Goal: Task Accomplishment & Management: Complete application form

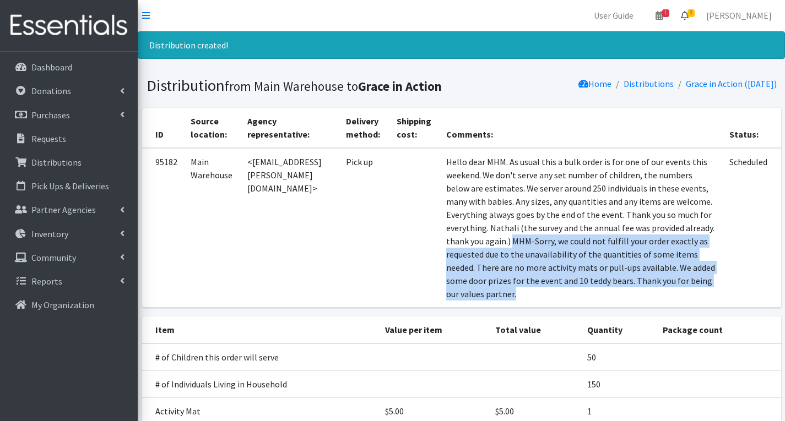
click at [694, 12] on span "3" at bounding box center [690, 13] width 7 height 8
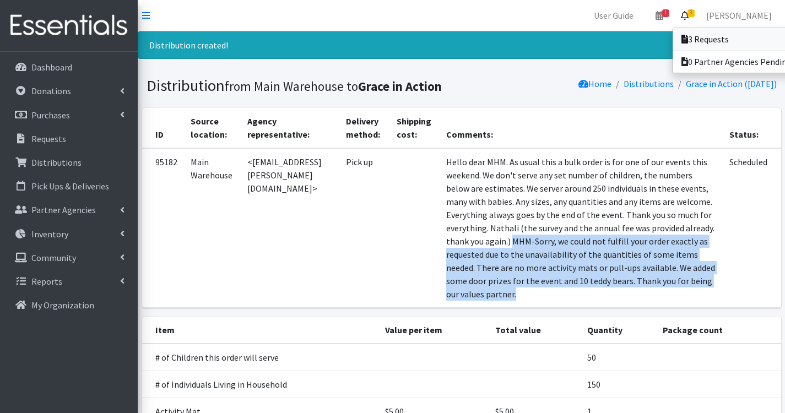
click at [718, 37] on link "3 Requests" at bounding box center [748, 39] width 153 height 22
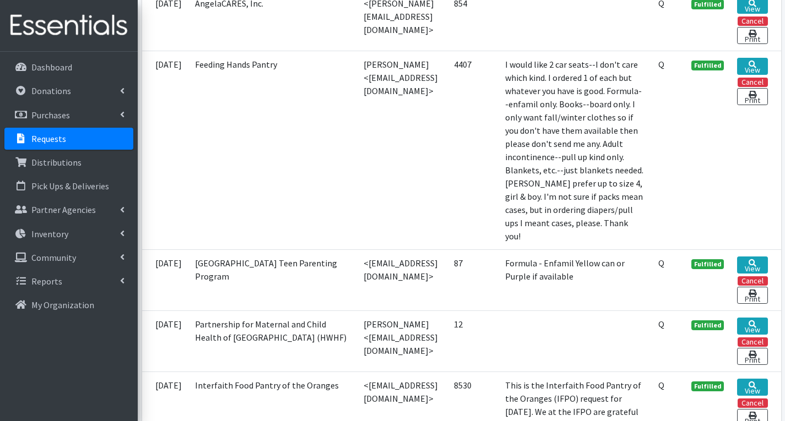
scroll to position [606, 0]
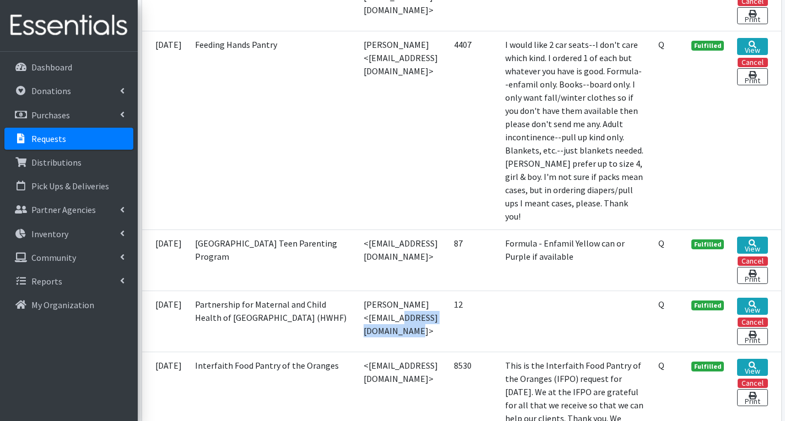
drag, startPoint x: 306, startPoint y: 321, endPoint x: 390, endPoint y: 323, distance: 84.3
click at [390, 323] on td "[PERSON_NAME] <[EMAIL_ADDRESS][DOMAIN_NAME]>" at bounding box center [402, 321] width 91 height 61
copy td "jsotomayor@pmch.org"
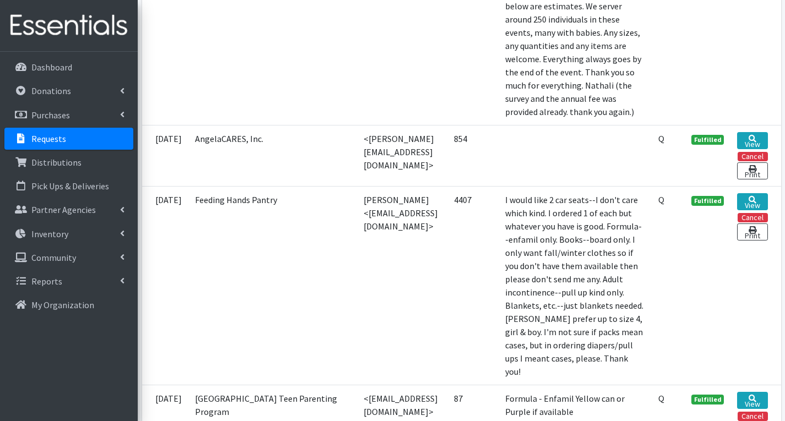
scroll to position [441, 0]
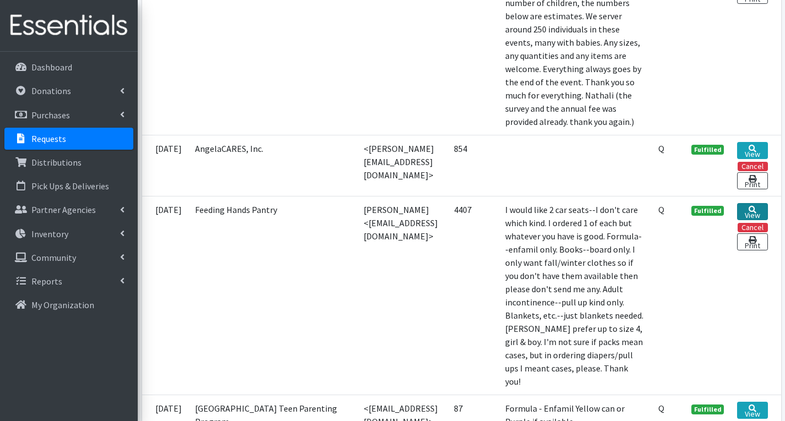
click at [753, 212] on link "View" at bounding box center [752, 211] width 30 height 17
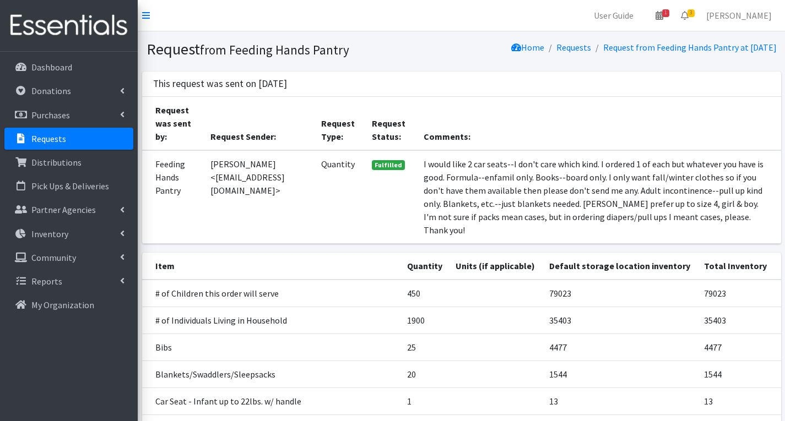
click at [67, 140] on link "Requests" at bounding box center [68, 139] width 129 height 22
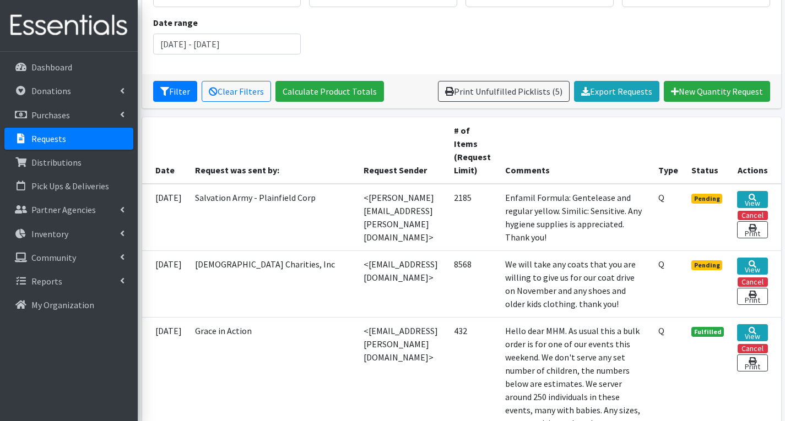
scroll to position [165, 0]
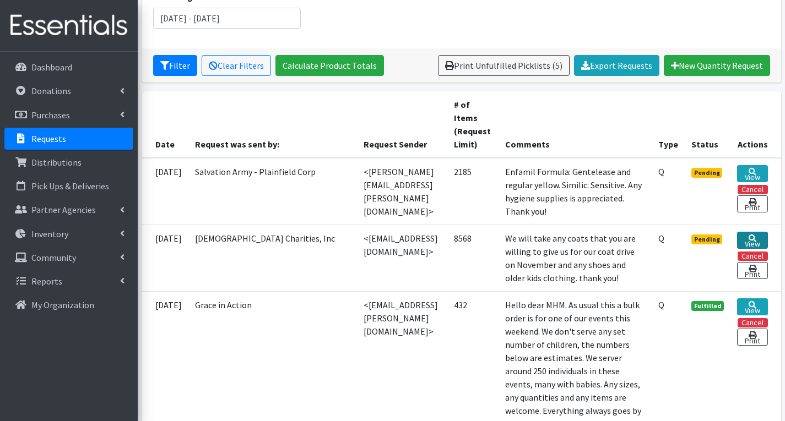
click at [757, 238] on link "View" at bounding box center [752, 240] width 30 height 17
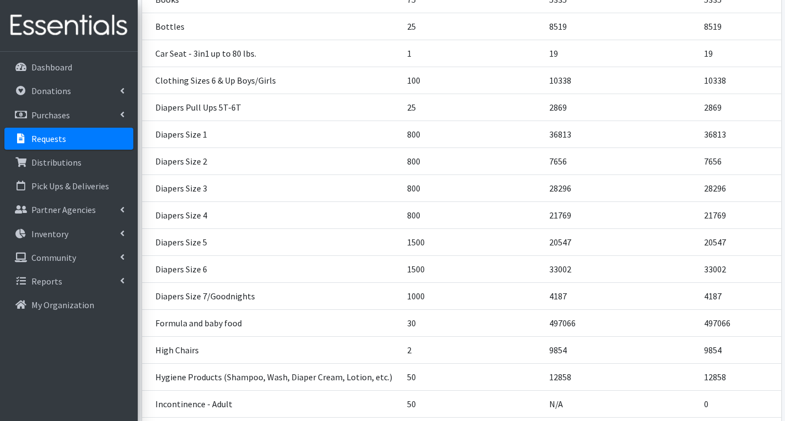
scroll to position [606, 0]
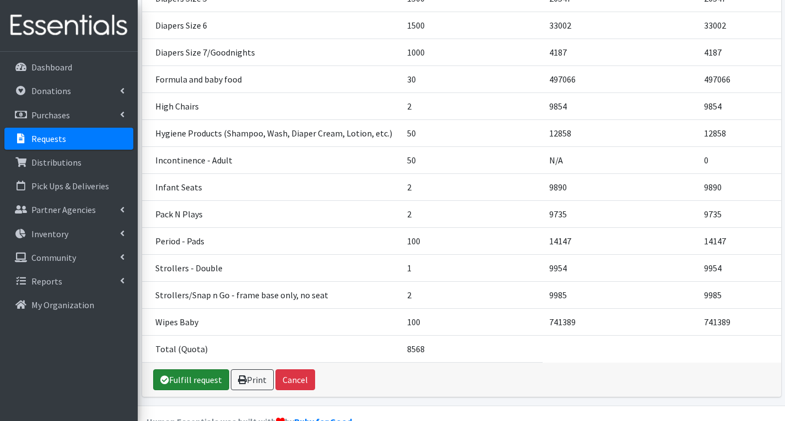
click at [206, 370] on link "Fulfill request" at bounding box center [191, 380] width 76 height 21
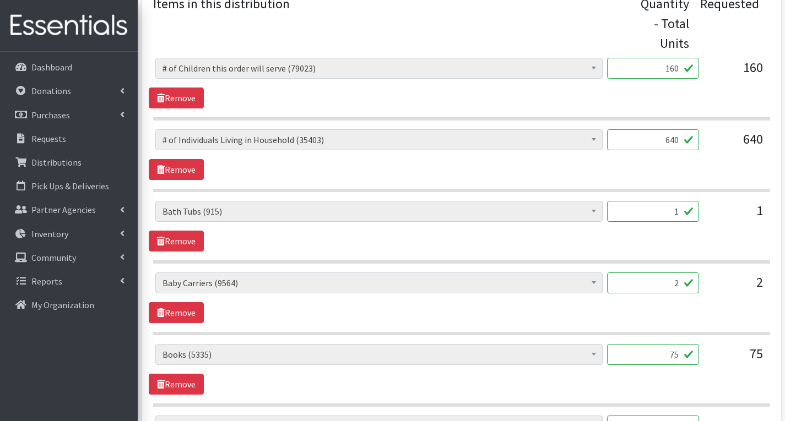
scroll to position [496, 0]
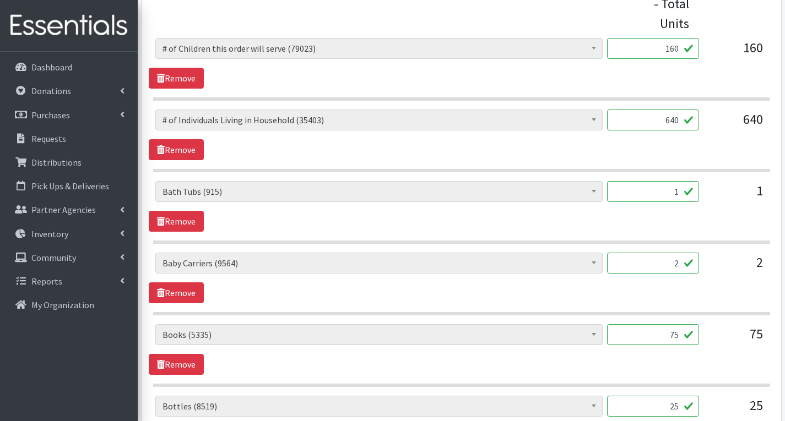
click at [681, 411] on input "25" at bounding box center [653, 406] width 92 height 21
type input "2"
type input "18"
click at [679, 264] on input "2" at bounding box center [653, 263] width 92 height 21
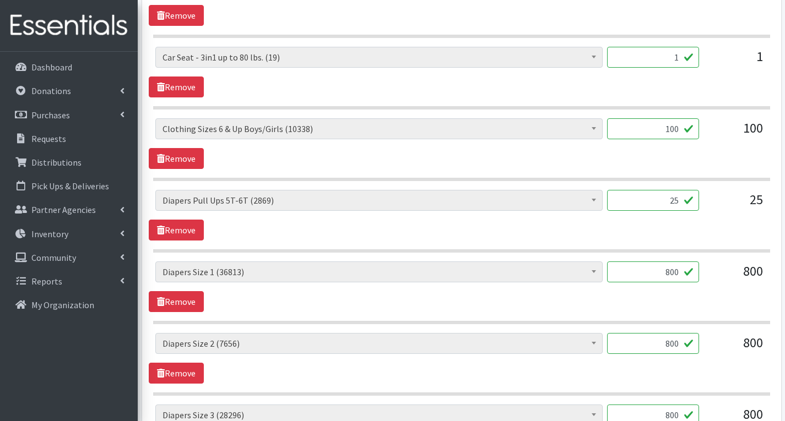
scroll to position [936, 0]
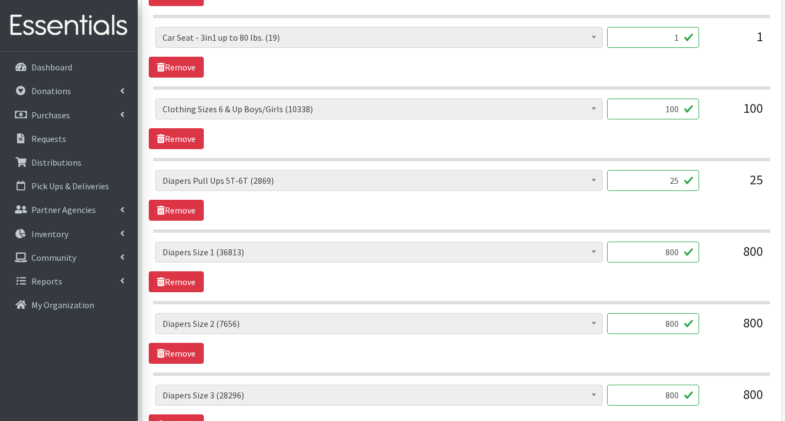
type input "3"
click at [682, 183] on input "25" at bounding box center [653, 180] width 92 height 21
type input "2"
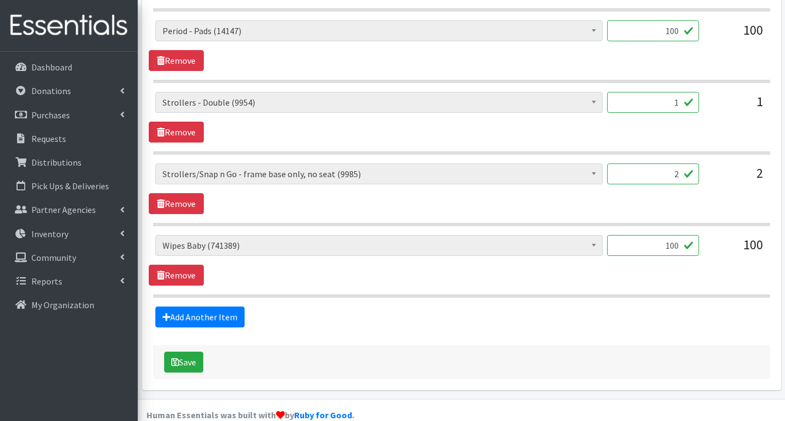
scroll to position [2093, 0]
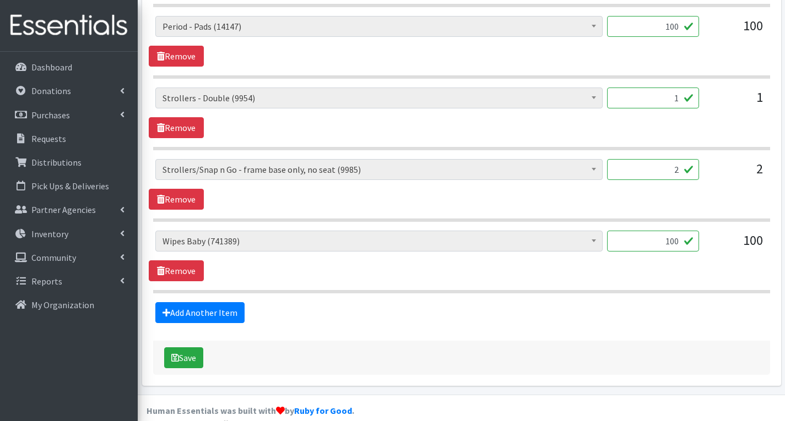
type input "0"
click at [681, 243] on input "100" at bounding box center [653, 241] width 92 height 21
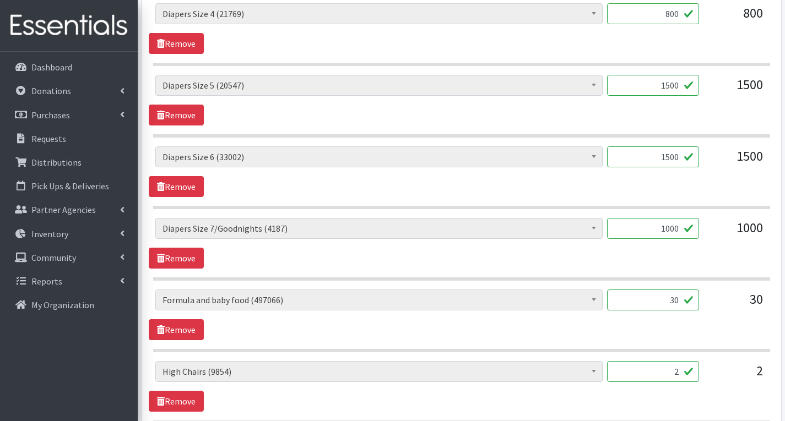
scroll to position [1322, 0]
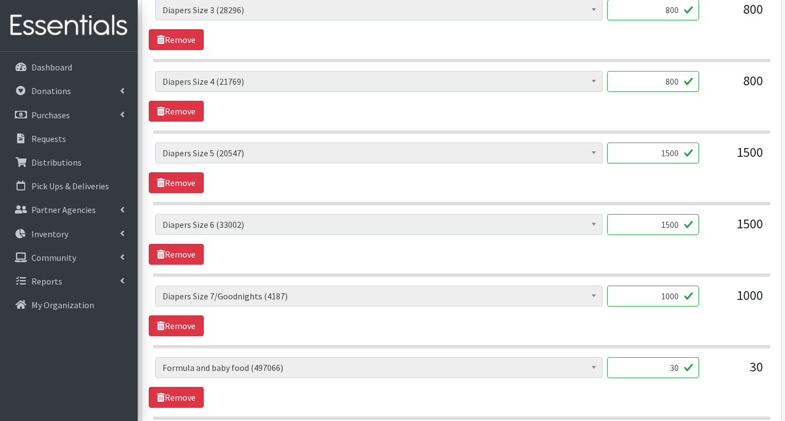
click at [680, 298] on input "1000" at bounding box center [653, 296] width 92 height 21
type input "1"
type input "960"
click at [689, 227] on input "1500" at bounding box center [653, 224] width 92 height 21
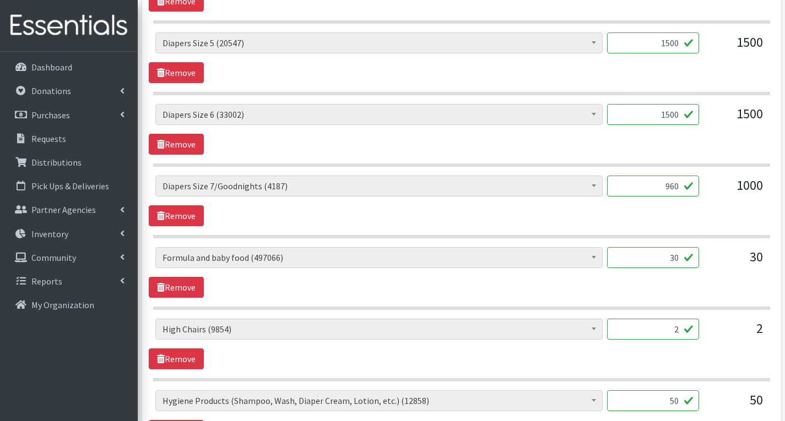
scroll to position [1487, 0]
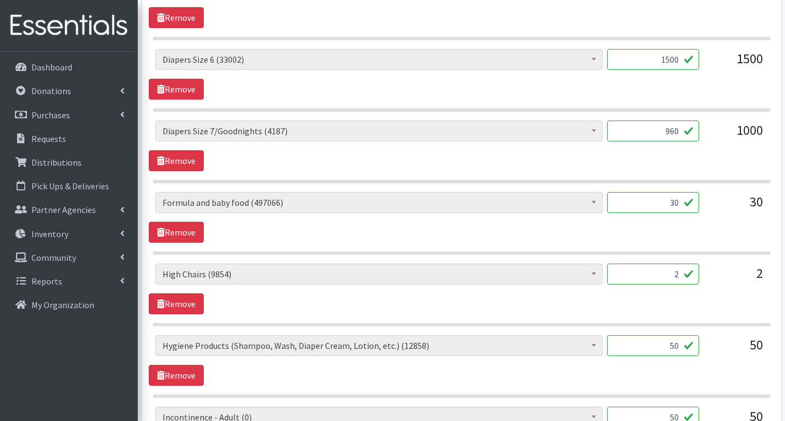
click at [676, 348] on input "50" at bounding box center [653, 345] width 92 height 21
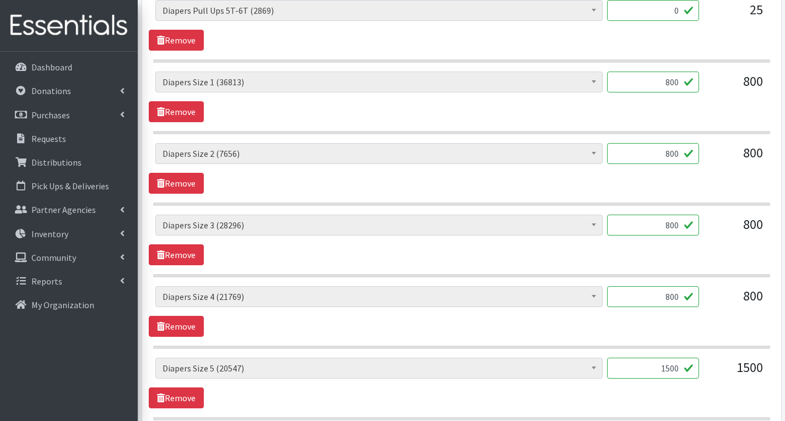
scroll to position [1101, 0]
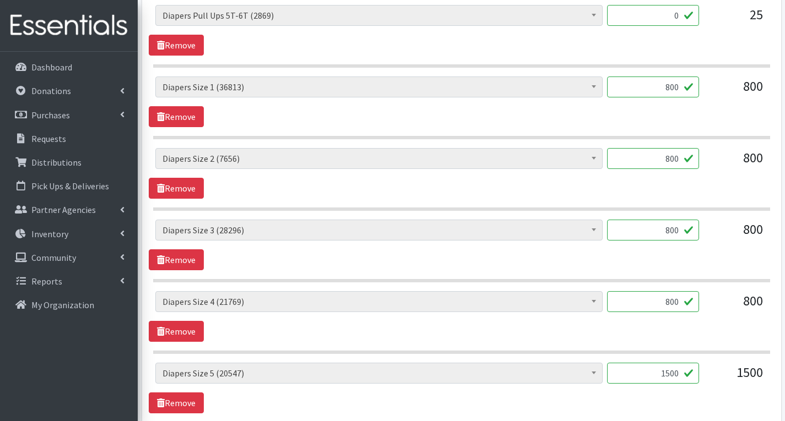
type input "0"
click at [682, 87] on input "800" at bounding box center [653, 87] width 92 height 21
type input "8"
type input "1000"
click at [648, 142] on div "# of Children this order will serve (79023) # of Individuals Living in Househol…" at bounding box center [461, 358] width 617 height 1853
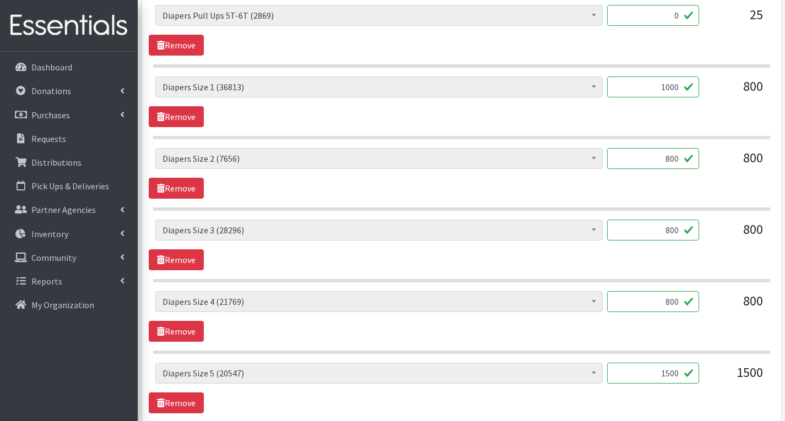
click at [680, 160] on input "800" at bounding box center [653, 158] width 92 height 21
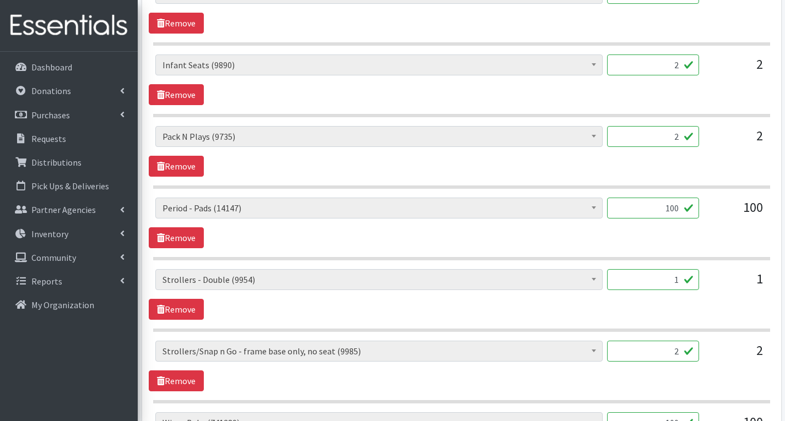
scroll to position [2108, 0]
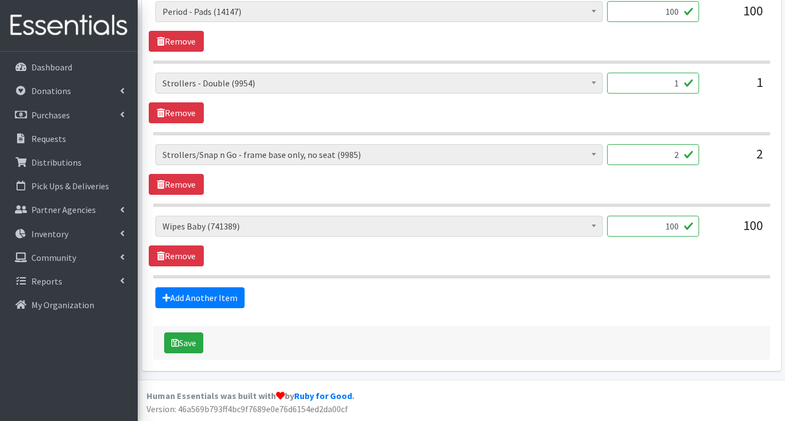
click at [679, 229] on input "100" at bounding box center [653, 226] width 92 height 21
type input "1"
type input "884"
click at [677, 156] on input "2" at bounding box center [653, 154] width 92 height 21
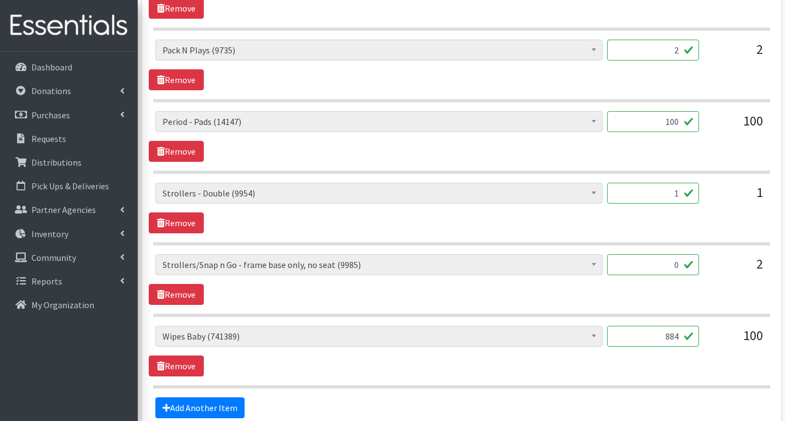
scroll to position [1942, 0]
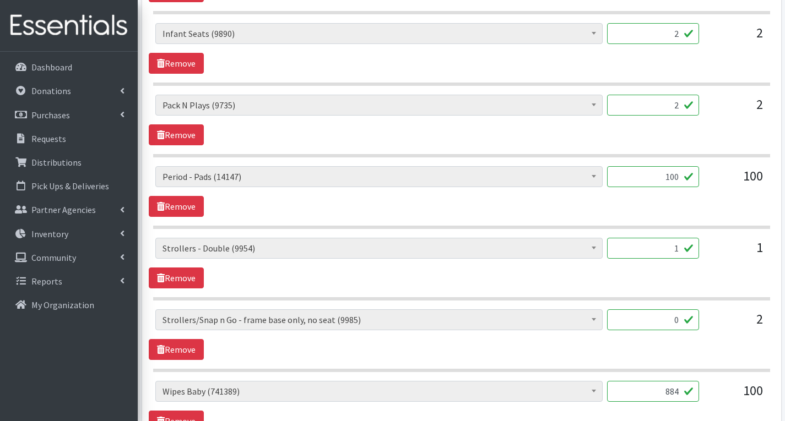
type input "0"
click at [681, 251] on input "1" at bounding box center [653, 248] width 92 height 21
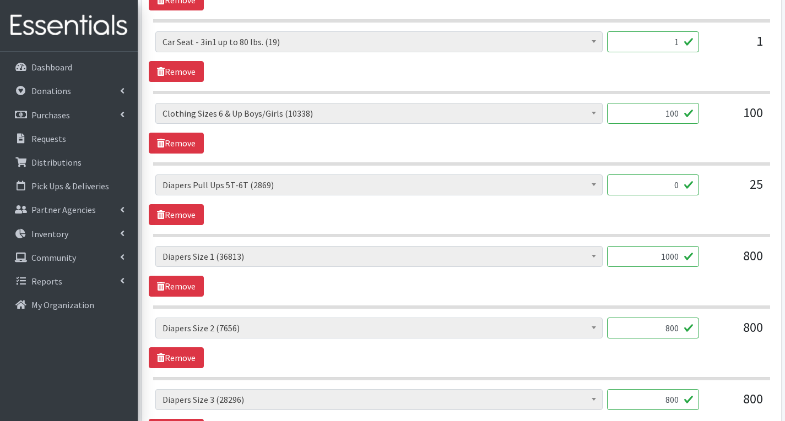
scroll to position [951, 0]
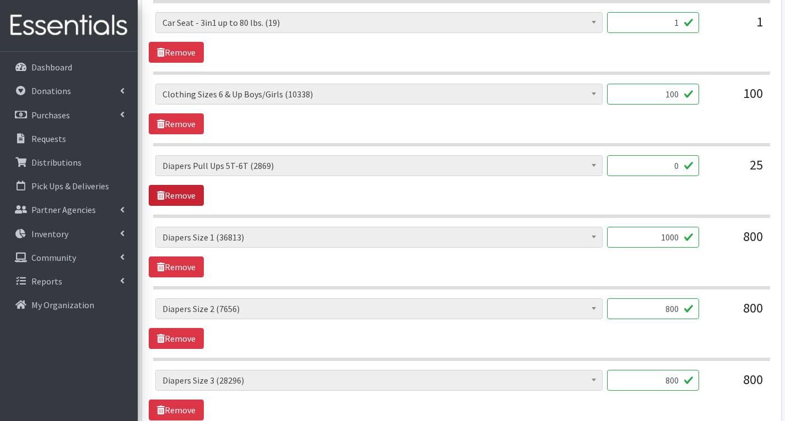
type input "0"
click at [180, 200] on link "Remove" at bounding box center [176, 195] width 55 height 21
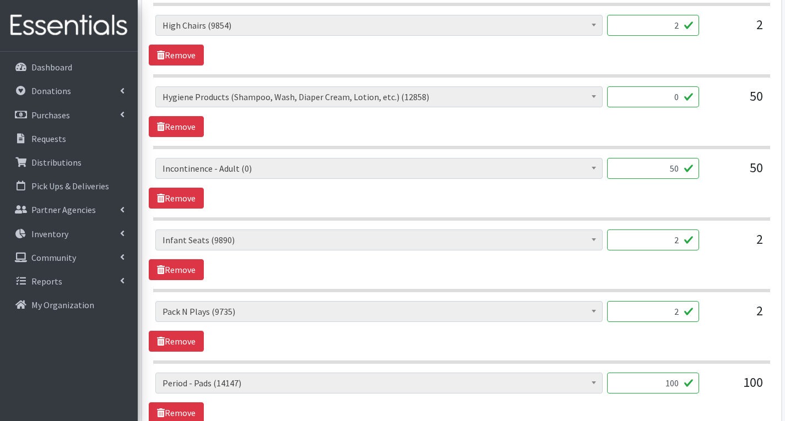
scroll to position [1667, 0]
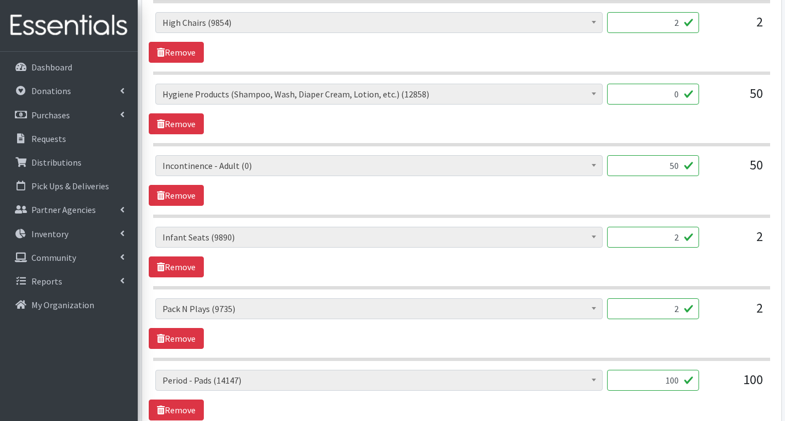
click at [676, 169] on input "50" at bounding box center [653, 165] width 92 height 21
type input "0"
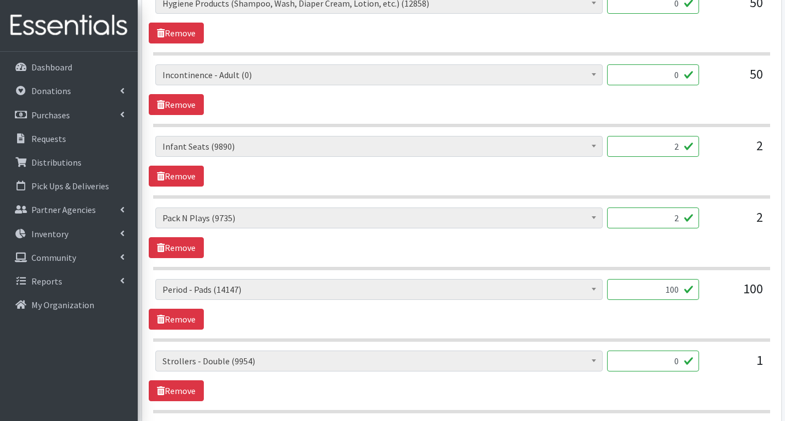
scroll to position [1777, 0]
